Goal: Transaction & Acquisition: Purchase product/service

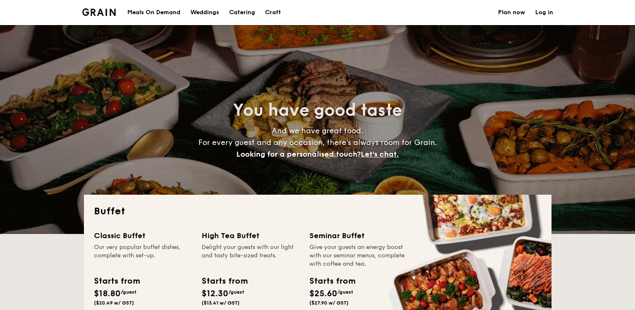
select select
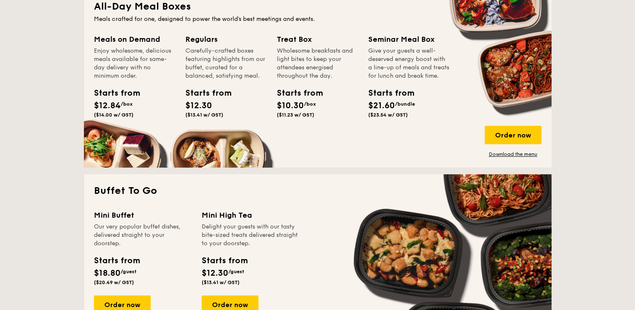
scroll to position [389, 0]
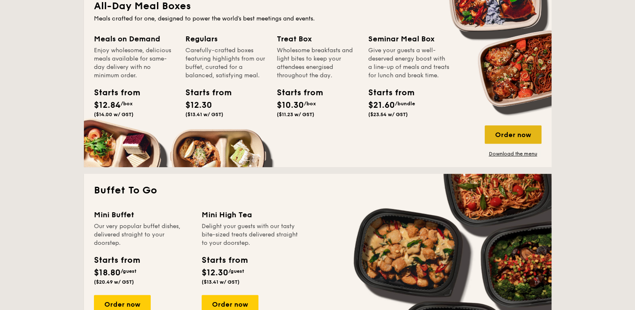
click at [507, 135] on div "Order now" at bounding box center [513, 134] width 57 height 18
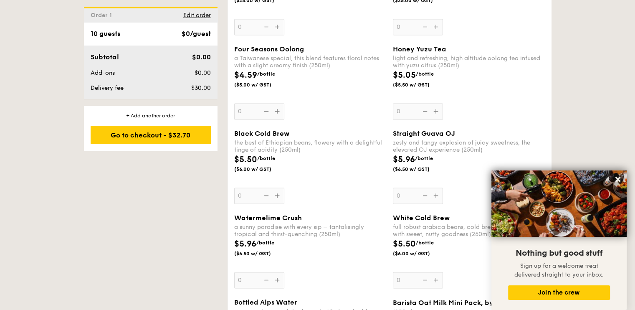
scroll to position [1197, 0]
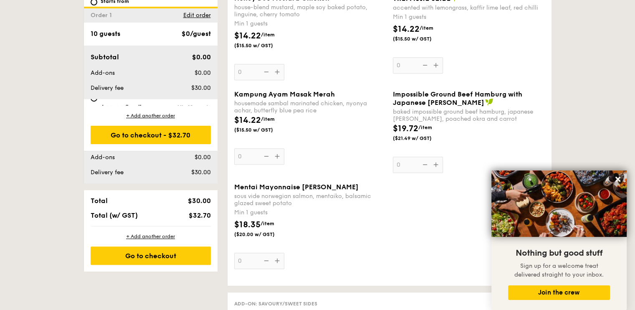
select select
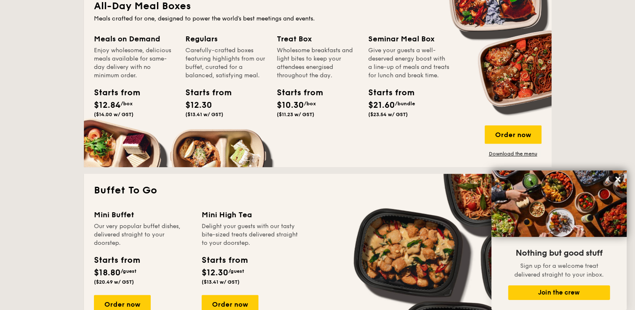
scroll to position [1117, 0]
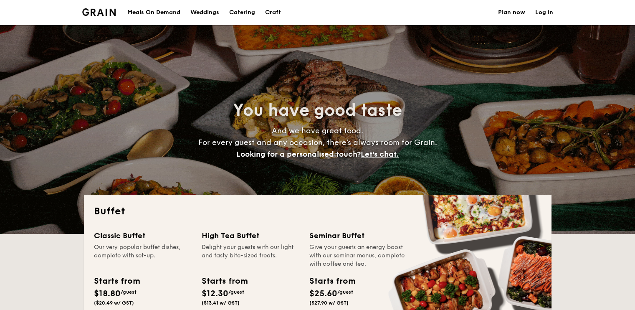
select select
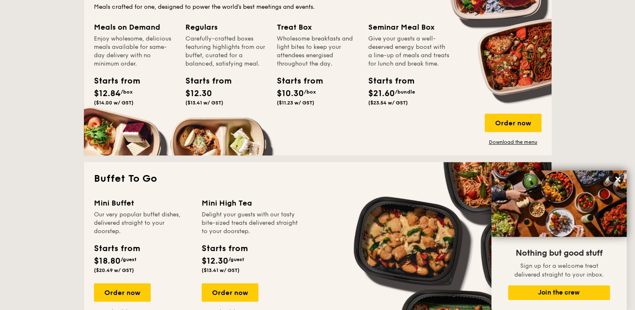
scroll to position [400, 0]
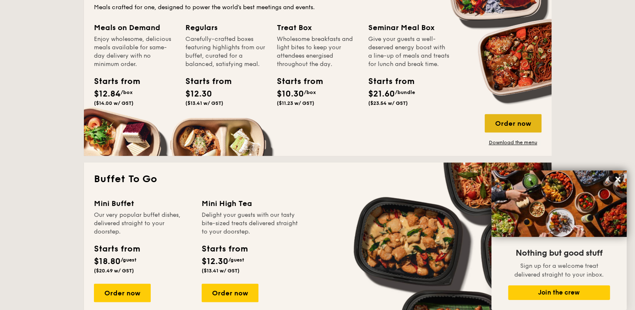
click at [510, 120] on div "Order now" at bounding box center [513, 123] width 57 height 18
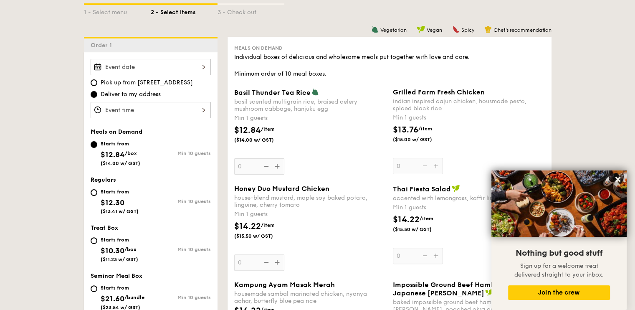
scroll to position [199, 0]
click at [93, 240] on input "Starts from $10.30 /box ($11.23 w/ GST) Min 10 guests" at bounding box center [94, 240] width 7 height 7
radio input "true"
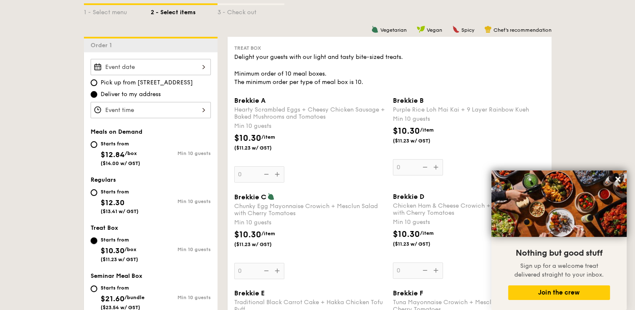
scroll to position [262, 0]
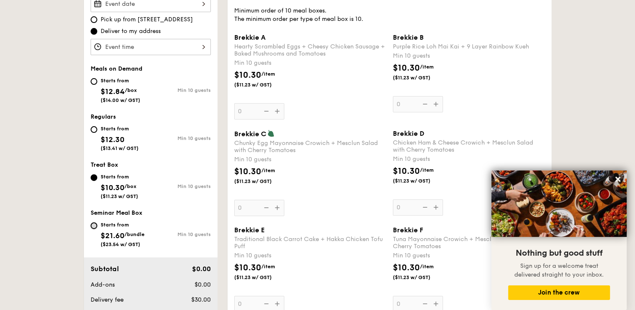
click at [91, 222] on input "Starts from $21.60 /bundle ($23.54 w/ GST) Min 10 guests" at bounding box center [94, 225] width 7 height 7
radio input "true"
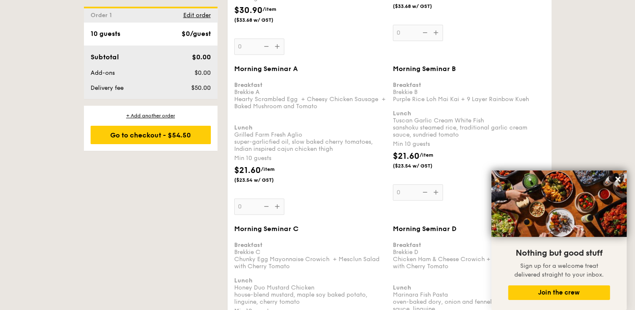
scroll to position [841, 0]
click at [346, 207] on div "Morning Seminar A Breakfast Brekkie A Hearty Scrambled Egg  + Cheesy Chicken Sa…" at bounding box center [310, 140] width 152 height 150
click at [284, 207] on input "0" at bounding box center [259, 207] width 50 height 16
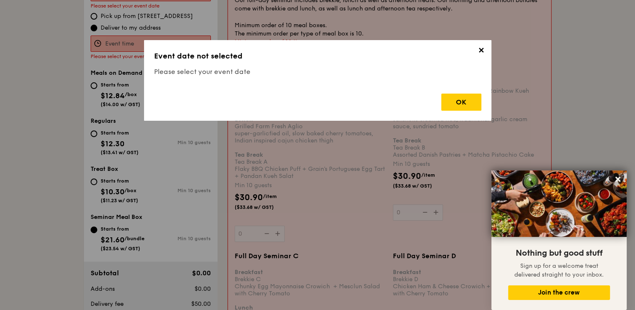
scroll to position [223, 0]
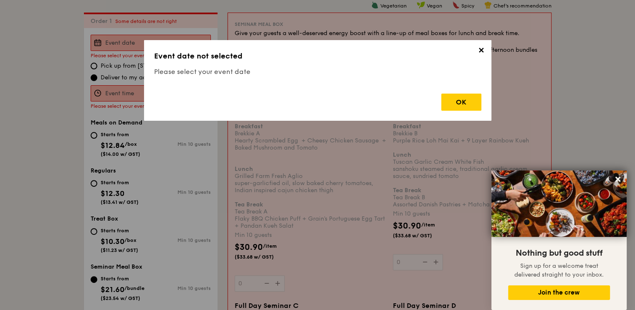
click at [478, 52] on span "✕" at bounding box center [481, 52] width 12 height 12
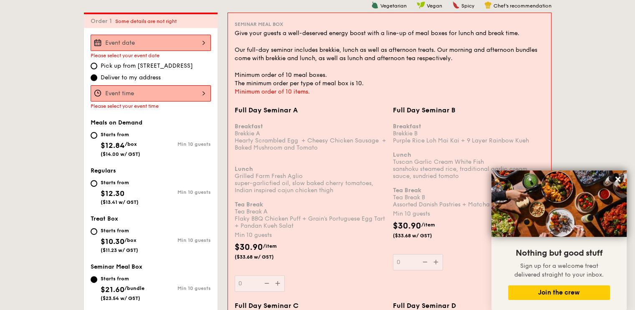
click at [356, 180] on div "Breakfast Brekkie A Hearty Scrambled Egg  + Cheesy Chicken Sausage  + Baked Mus…" at bounding box center [311, 173] width 152 height 114
click at [285, 275] on input "0" at bounding box center [260, 283] width 50 height 16
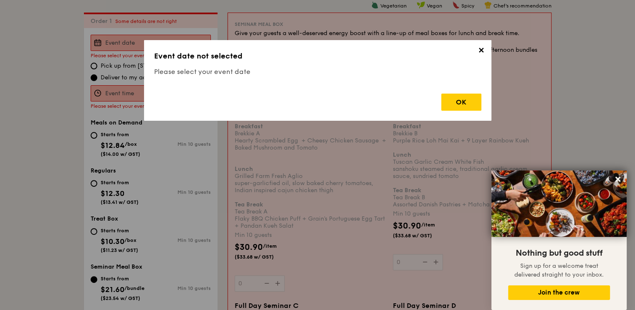
click at [483, 52] on span "✕" at bounding box center [481, 52] width 12 height 12
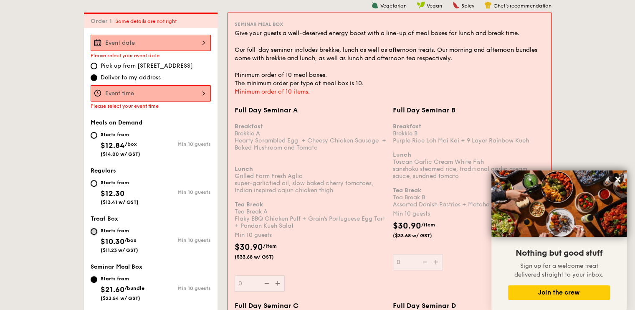
click at [93, 230] on input "Starts from $10.30 /box ($11.23 w/ GST) Min 10 guests" at bounding box center [94, 231] width 7 height 7
radio input "true"
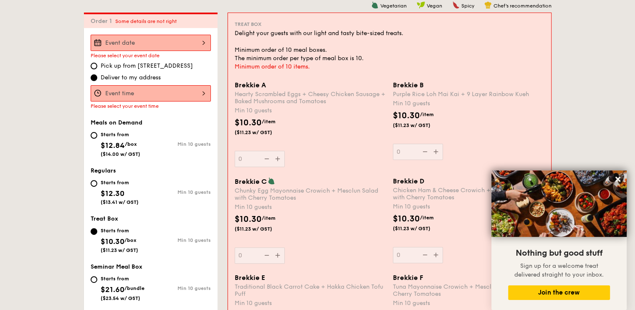
click at [333, 172] on div "Brekkie A Hearty Scrambled Eggs + Cheesy Chicken Sausage + Baked Mushrooms and …" at bounding box center [389, 129] width 316 height 96
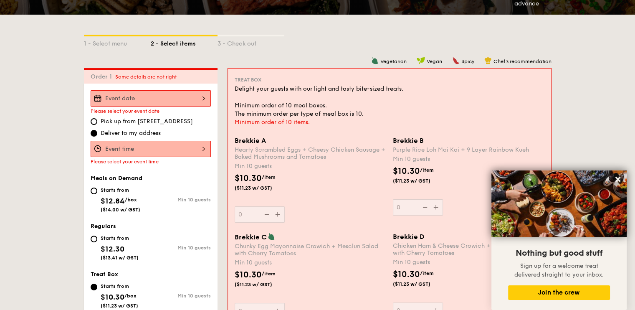
scroll to position [167, 0]
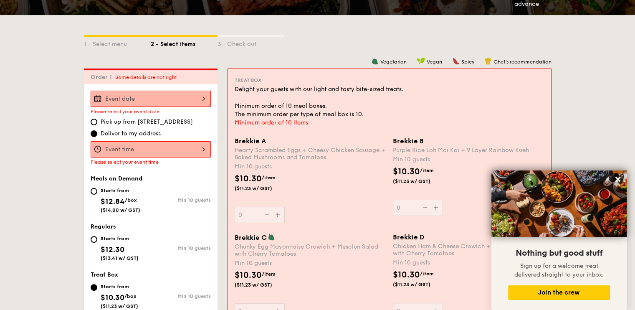
select select
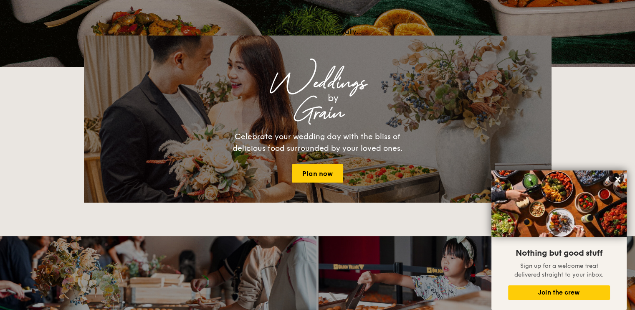
scroll to position [1129, 0]
